Goal: Task Accomplishment & Management: Manage account settings

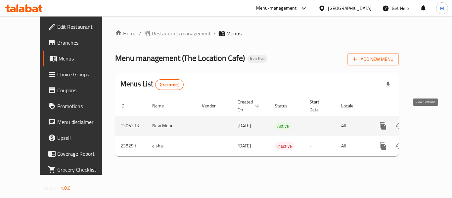
click at [427, 122] on icon "enhanced table" at bounding box center [431, 126] width 8 height 8
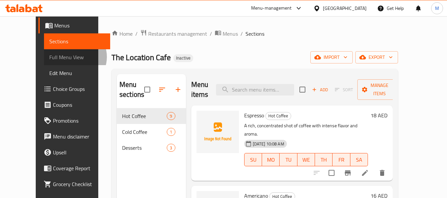
click at [49, 57] on span "Full Menu View" at bounding box center [77, 57] width 56 height 8
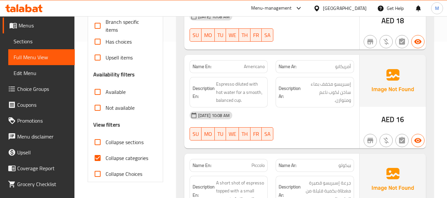
scroll to position [199, 0]
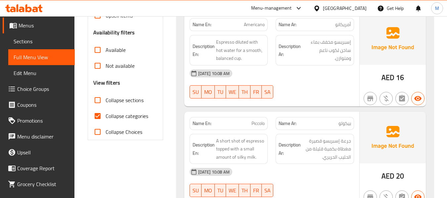
click at [105, 116] on input "Collapse categories" at bounding box center [98, 116] width 16 height 16
checkbox input "false"
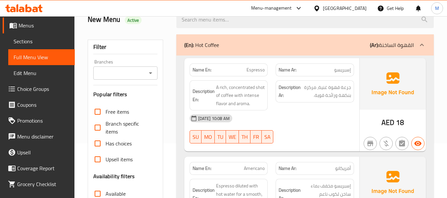
scroll to position [66, 0]
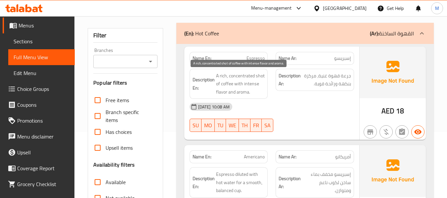
click at [254, 84] on span "A rich, concentrated shot of coffee with intense flavor and aroma." at bounding box center [240, 84] width 49 height 24
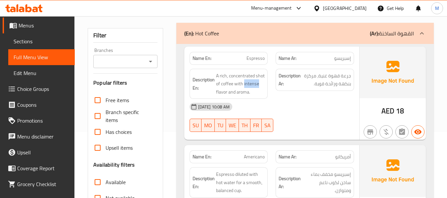
copy span "intense"
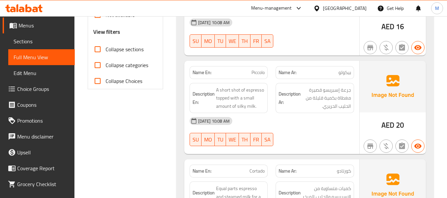
scroll to position [265, 0]
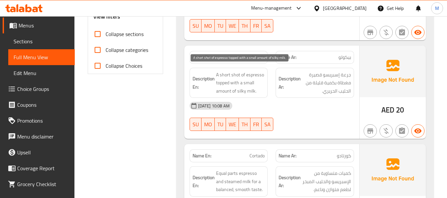
click at [251, 84] on span "A short shot of espresso topped with a small amount of silky milk." at bounding box center [240, 83] width 49 height 24
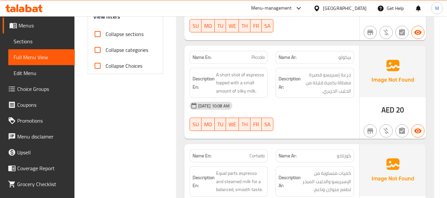
click at [257, 56] on span "Piccolo" at bounding box center [257, 57] width 13 height 7
copy span "Piccolo"
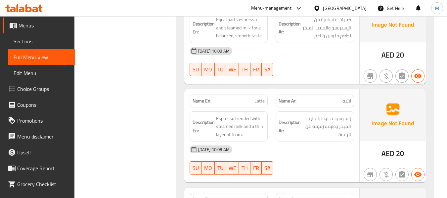
scroll to position [430, 0]
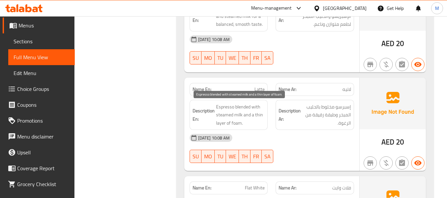
click at [244, 104] on span "Espresso blended with steamed milk and a thin layer of foam." at bounding box center [240, 115] width 49 height 24
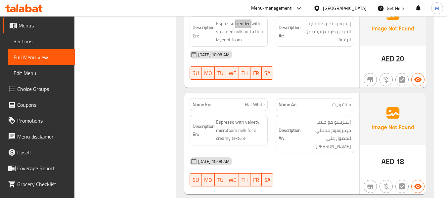
scroll to position [529, 0]
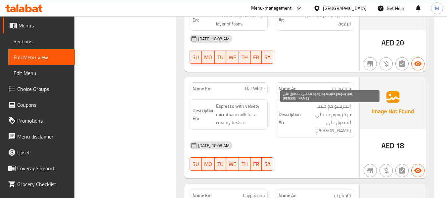
click at [351, 117] on span "إسبريسو مع حليب ميكروفوم مخملي للحصول على [PERSON_NAME]." at bounding box center [326, 118] width 49 height 32
click at [349, 114] on span "إسبريسو مع حليب ميكروفوم مخملي للحصول على [PERSON_NAME]." at bounding box center [326, 118] width 49 height 32
copy span "ميكروفوم"
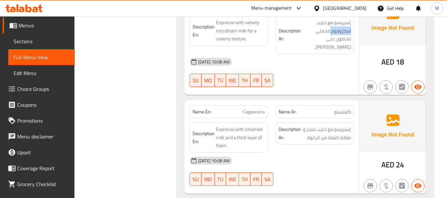
scroll to position [629, 0]
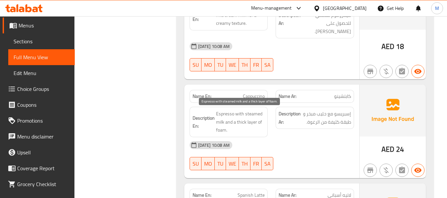
click at [240, 122] on span "Espresso with steamed milk and a thick layer of foam." at bounding box center [240, 122] width 49 height 24
click at [247, 121] on span "Espresso with steamed milk and a thick layer of foam." at bounding box center [240, 122] width 49 height 24
drag, startPoint x: 257, startPoint y: 122, endPoint x: 242, endPoint y: 121, distance: 15.2
click at [242, 121] on span "Espresso with steamed milk and a thick layer of foam." at bounding box center [240, 122] width 49 height 24
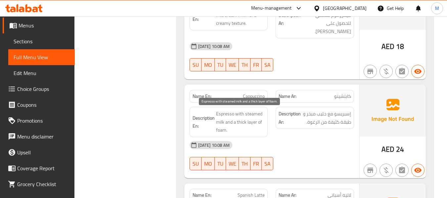
click at [237, 121] on span "Espresso with steamed milk and a thick layer of foam." at bounding box center [240, 122] width 49 height 24
drag, startPoint x: 236, startPoint y: 122, endPoint x: 255, endPoint y: 133, distance: 22.2
click at [255, 133] on span "Espresso with steamed milk and a thick layer of foam." at bounding box center [240, 122] width 49 height 24
copy span "thick layer of foam."
click at [259, 94] on span "Cappuccino" at bounding box center [254, 96] width 22 height 7
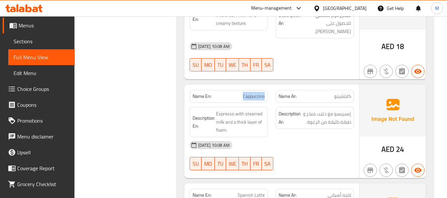
copy span "Cappuccino"
click at [259, 94] on span "Cappuccino" at bounding box center [254, 96] width 22 height 7
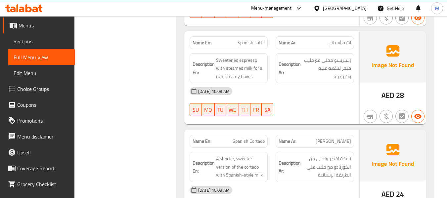
scroll to position [827, 0]
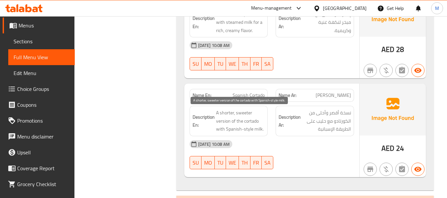
click at [225, 124] on span "A shorter, sweeter version of the cortado with Spanish-style milk." at bounding box center [240, 121] width 49 height 24
click at [224, 112] on span "A shorter, sweeter version of the cortado with Spanish-style milk." at bounding box center [240, 121] width 49 height 24
click at [249, 114] on span "A shorter, sweeter version of the cortado with Spanish-style milk." at bounding box center [240, 121] width 49 height 24
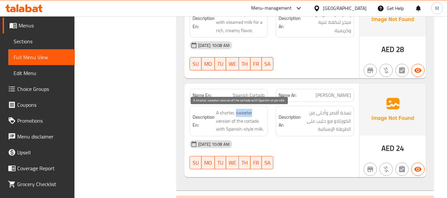
click at [249, 114] on span "A shorter, sweeter version of the cortado with Spanish-style milk." at bounding box center [240, 121] width 49 height 24
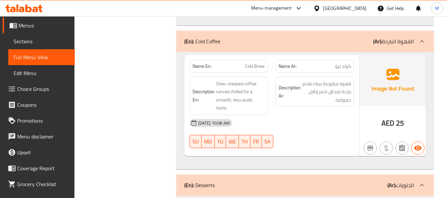
scroll to position [993, 0]
drag, startPoint x: 244, startPoint y: 81, endPoint x: 214, endPoint y: 83, distance: 29.5
copy h6 "En: Slow-steeped"
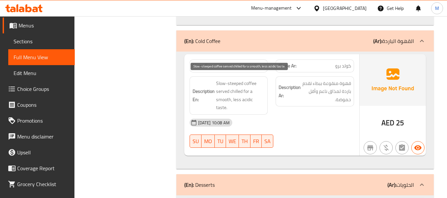
click at [232, 92] on span "Slow-steeped coffee served chilled for a smooth, less acidic taste." at bounding box center [240, 95] width 49 height 32
click at [258, 101] on span "Slow-steeped coffee served chilled for a smooth, less acidic taste." at bounding box center [240, 95] width 49 height 32
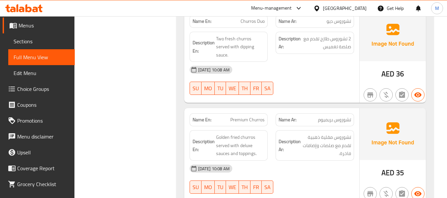
scroll to position [1191, 0]
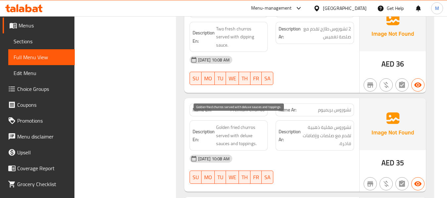
click at [250, 135] on span "Golden fried churros served with deluxe sauces and toppings." at bounding box center [240, 135] width 49 height 24
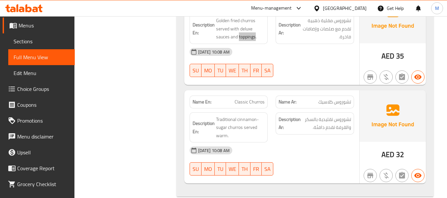
scroll to position [1302, 0]
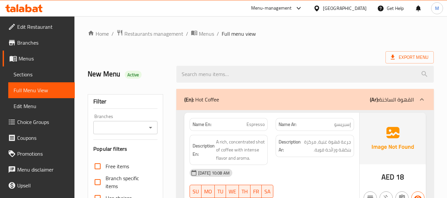
click at [23, 68] on link "Sections" at bounding box center [41, 75] width 67 height 16
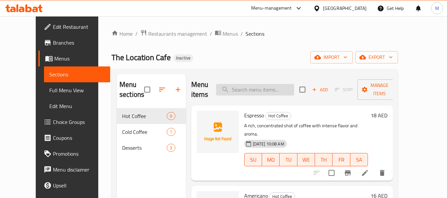
paste input "Piccolo"
click at [266, 88] on input "Piccolo" at bounding box center [255, 90] width 78 height 12
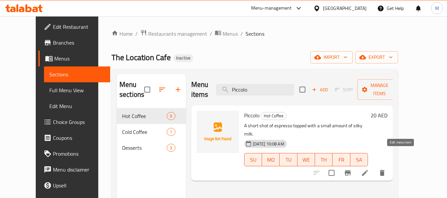
type input "Piccolo"
click at [369, 169] on icon at bounding box center [365, 173] width 8 height 8
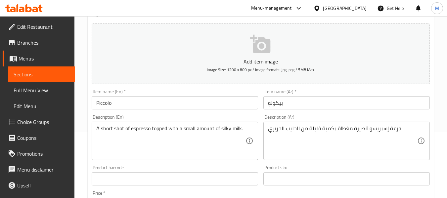
scroll to position [66, 0]
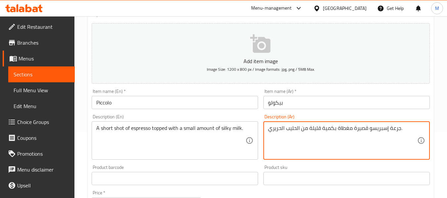
click at [317, 128] on textarea "جرعة إسبريسو قصيرة مغطاة بكمية قليلة من الحليب الحريري." at bounding box center [342, 140] width 149 height 31
type textarea "جرعة إسبريسو قصيرة مغطاة بكمية صغيرة من الحليب الحريري."
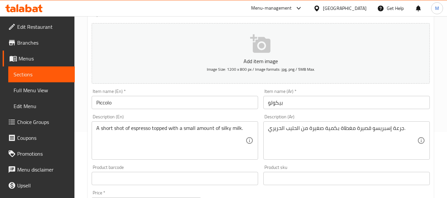
click at [327, 96] on div "Item name (Ar)   * بيكولو Item name (Ar) *" at bounding box center [346, 99] width 166 height 20
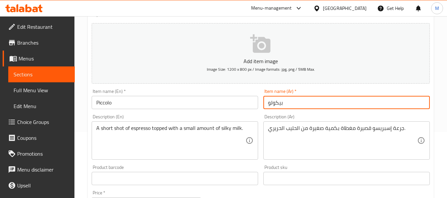
click at [328, 103] on input "بيكولو" at bounding box center [346, 102] width 166 height 13
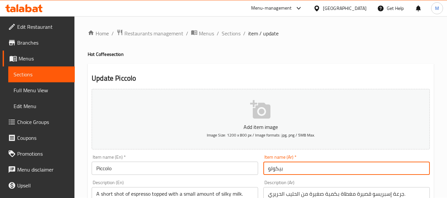
scroll to position [0, 0]
click at [235, 35] on span "Sections" at bounding box center [231, 34] width 19 height 8
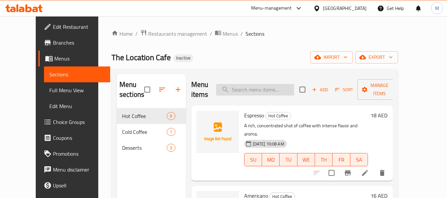
paste input "Cappuccino"
click at [259, 85] on input "Cappuccino" at bounding box center [255, 90] width 78 height 12
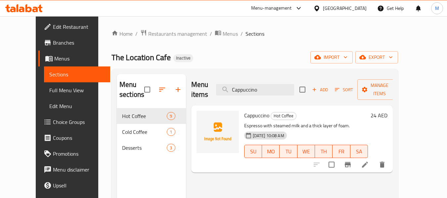
type input "Cappuccino"
click at [374, 159] on li at bounding box center [365, 165] width 19 height 12
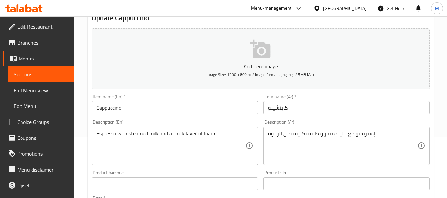
scroll to position [132, 0]
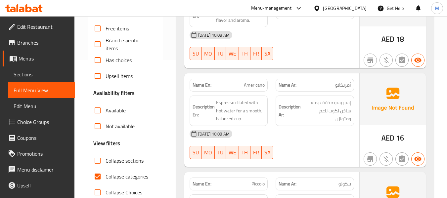
scroll to position [199, 0]
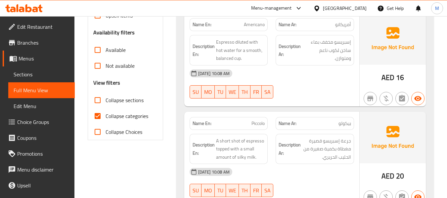
drag, startPoint x: 95, startPoint y: 114, endPoint x: 104, endPoint y: 104, distance: 13.9
click at [95, 114] on input "Collapse categories" at bounding box center [98, 116] width 16 height 16
checkbox input "false"
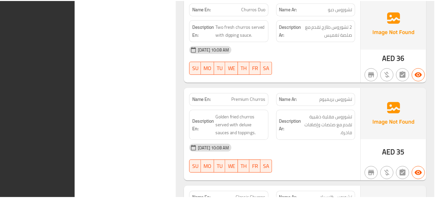
scroll to position [1286, 0]
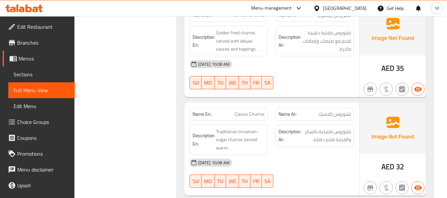
click at [51, 29] on span "Edit Restaurant" at bounding box center [43, 27] width 52 height 8
